Goal: Information Seeking & Learning: Learn about a topic

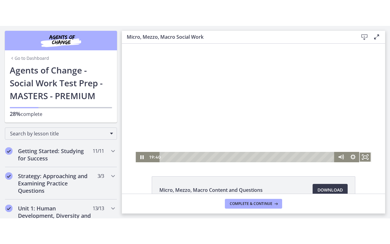
click at [359, 151] on button "Fullscreen" at bounding box center [365, 156] width 12 height 10
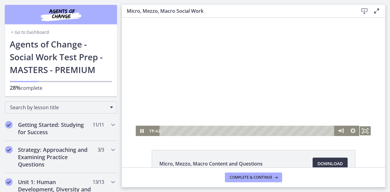
click at [259, 97] on div at bounding box center [254, 77] width 236 height 119
click at [324, 95] on div at bounding box center [254, 77] width 236 height 119
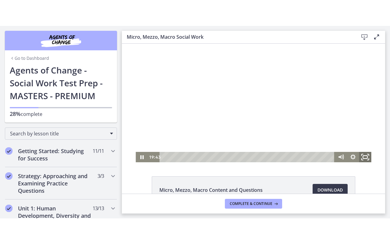
click at [363, 158] on rect "Fullscreen" at bounding box center [365, 156] width 4 height 3
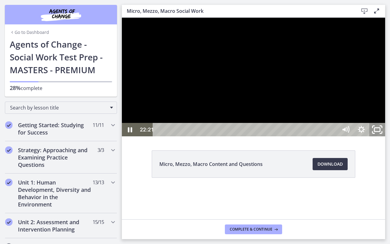
click at [387, 138] on icon "Unfullscreen" at bounding box center [377, 130] width 19 height 16
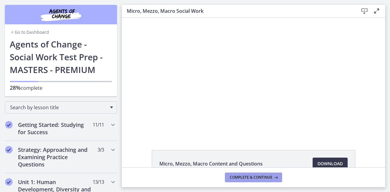
click at [252, 179] on span "Complete & continue" at bounding box center [251, 177] width 43 height 5
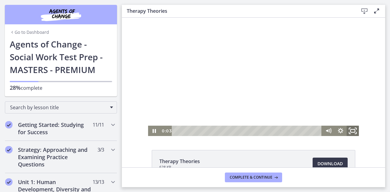
click at [351, 129] on icon "Fullscreen" at bounding box center [353, 131] width 15 height 12
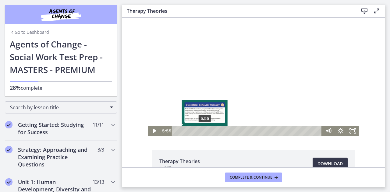
click at [203, 130] on div "Playbar" at bounding box center [204, 130] width 3 height 3
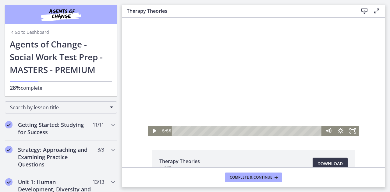
click at [280, 74] on div at bounding box center [253, 77] width 211 height 119
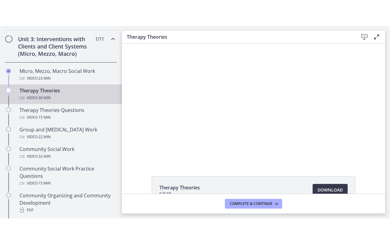
scroll to position [233, 0]
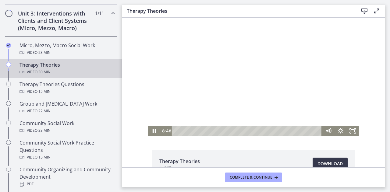
click at [215, 59] on div at bounding box center [253, 77] width 211 height 119
click at [232, 102] on div at bounding box center [253, 77] width 211 height 119
click at [287, 50] on div at bounding box center [253, 77] width 211 height 119
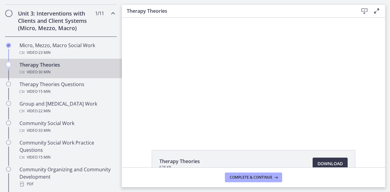
click at [148, 18] on button "Play Video: cbe5iu9t4o1cl02sighg.mp4" at bounding box center [148, 18] width 0 height 0
click at [148, 18] on button "Pause: cbe5iu9t4o1cl02sighg.mp4" at bounding box center [148, 18] width 0 height 0
click at [148, 18] on button "Play Video: cbe5iu9t4o1cl02sighg.mp4" at bounding box center [148, 18] width 0 height 0
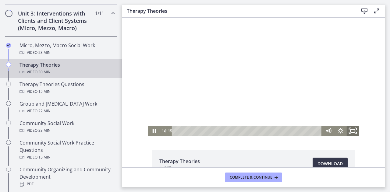
click at [349, 129] on icon "Fullscreen" at bounding box center [350, 129] width 2 height 2
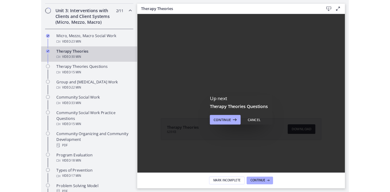
scroll to position [0, 0]
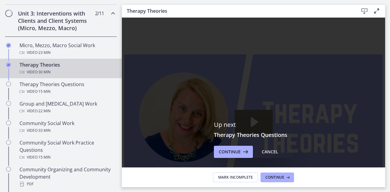
click at [386, 67] on main "Therapy Theories Download Enable fullscreen Up next Therapy Theories Questions …" at bounding box center [256, 96] width 268 height 192
click at [235, 147] on button "Continue" at bounding box center [233, 152] width 39 height 12
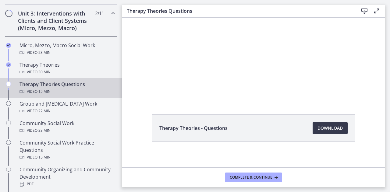
scroll to position [39, 0]
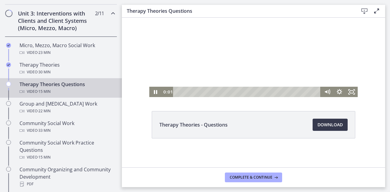
click at [319, 41] on div at bounding box center [253, 38] width 208 height 119
